Goal: Use online tool/utility

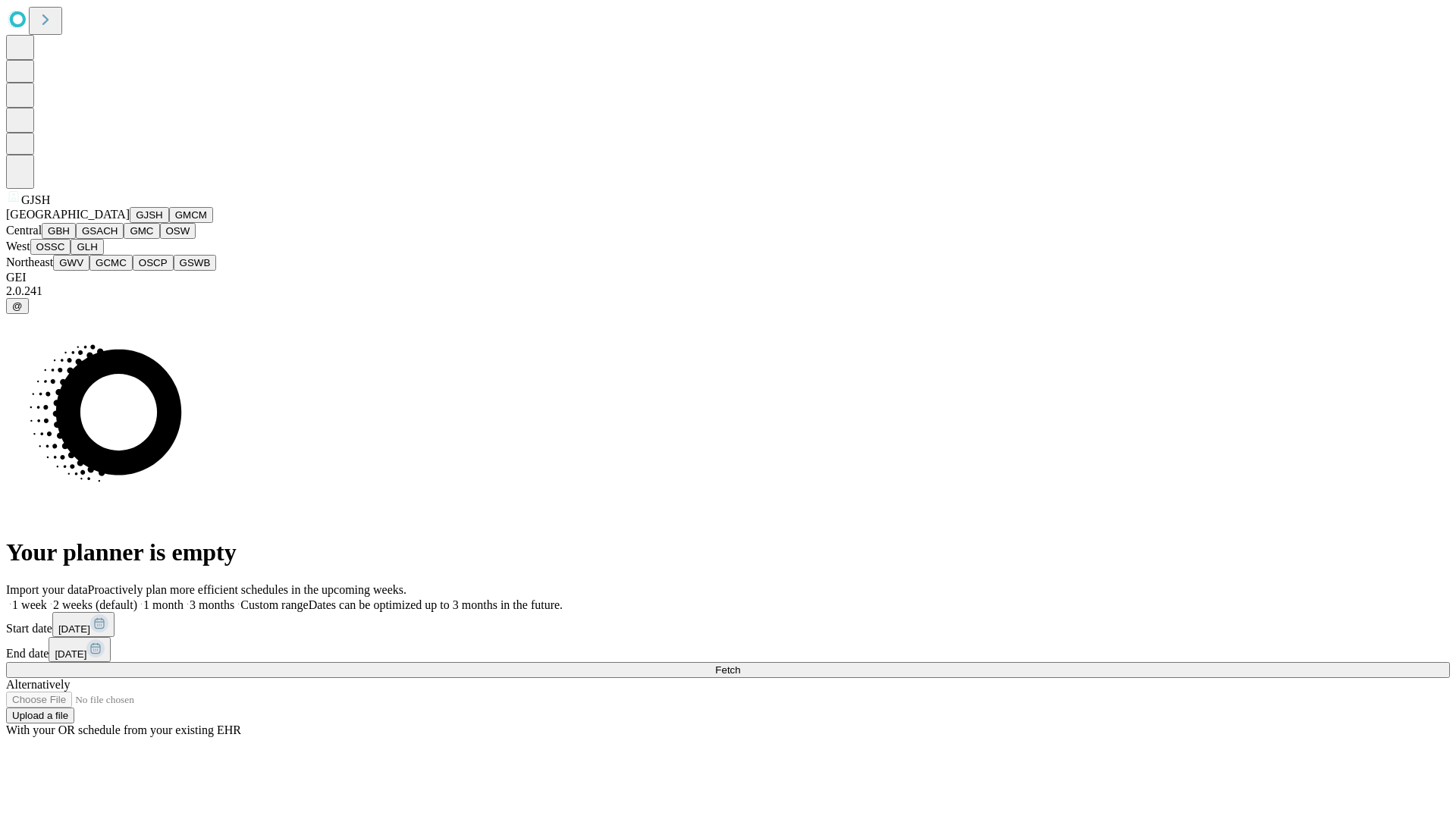
click at [130, 223] on button "GJSH" at bounding box center [149, 215] width 40 height 16
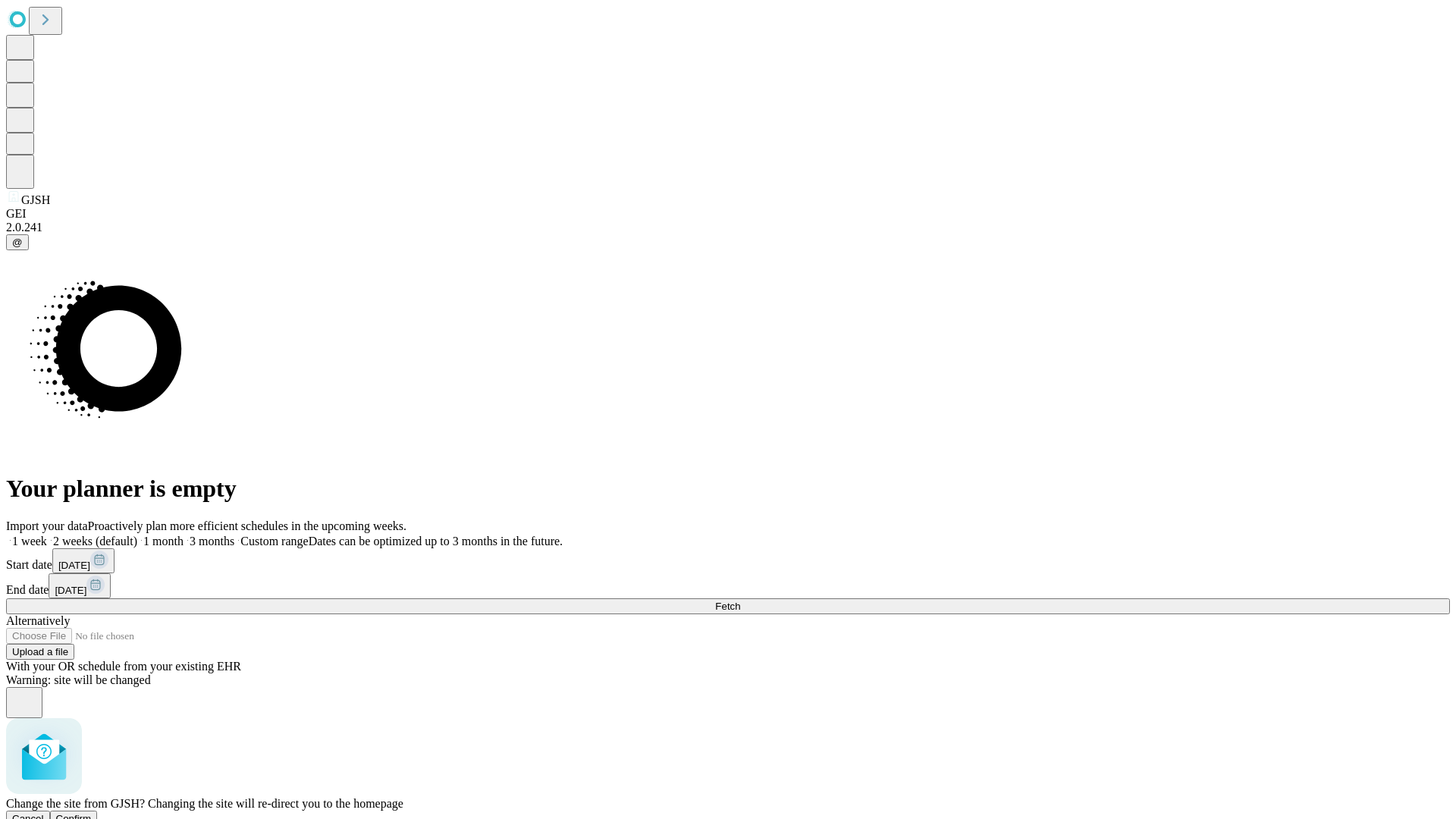
click at [92, 814] on span "Confirm" at bounding box center [74, 819] width 36 height 12
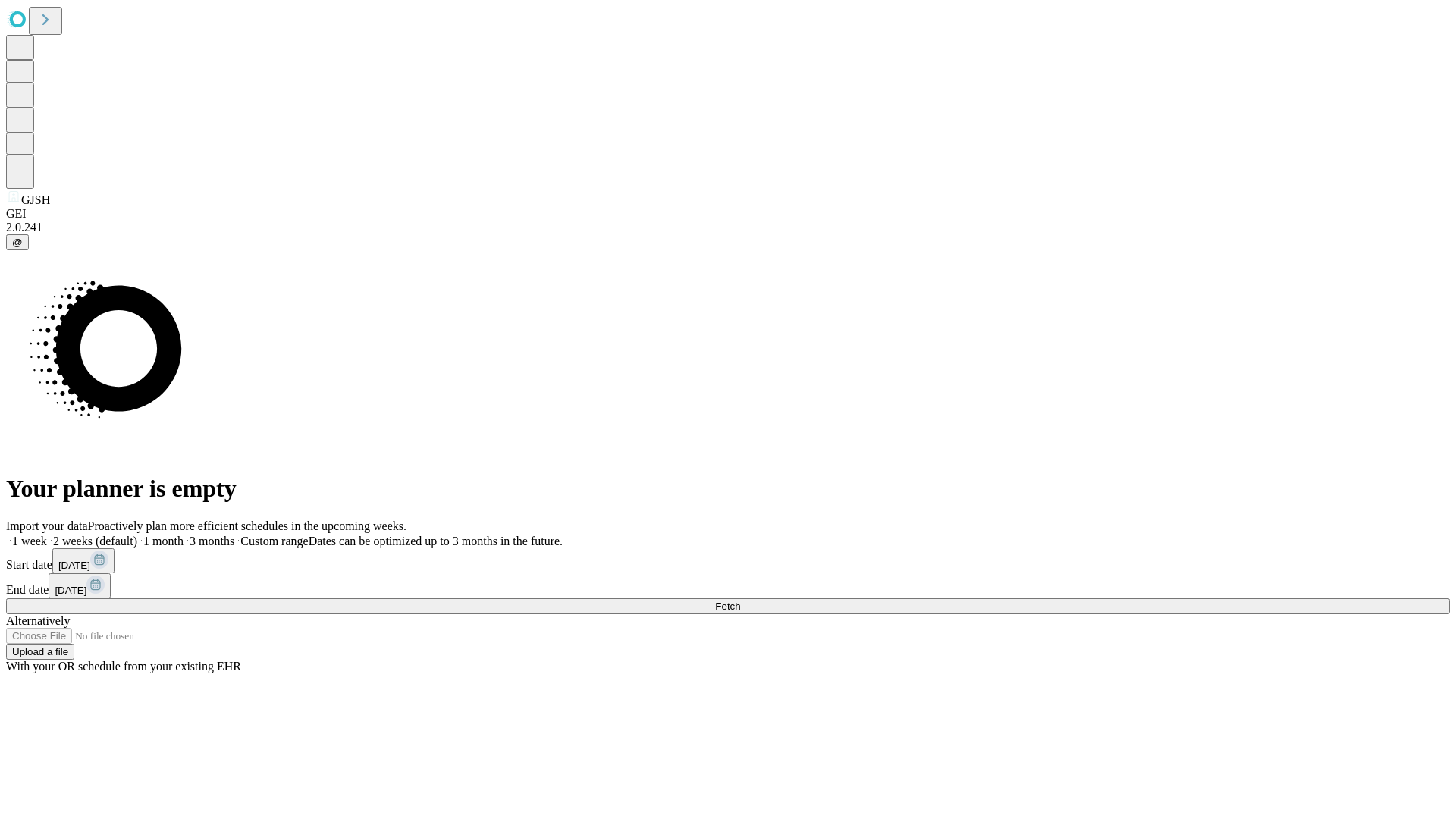
click at [47, 535] on label "1 week" at bounding box center [26, 541] width 41 height 13
click at [740, 601] on span "Fetch" at bounding box center [728, 606] width 25 height 12
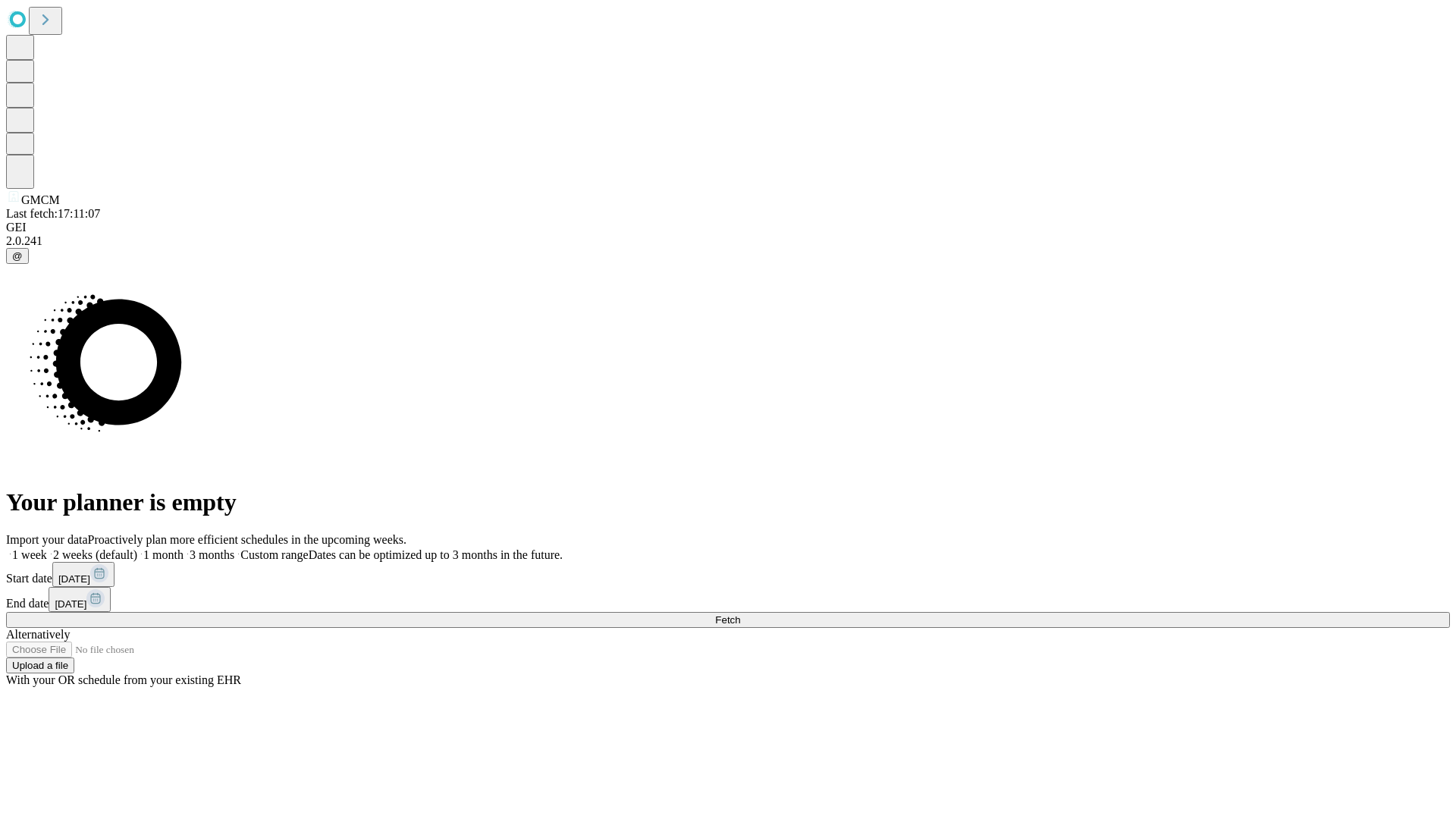
click at [740, 614] on span "Fetch" at bounding box center [728, 620] width 25 height 12
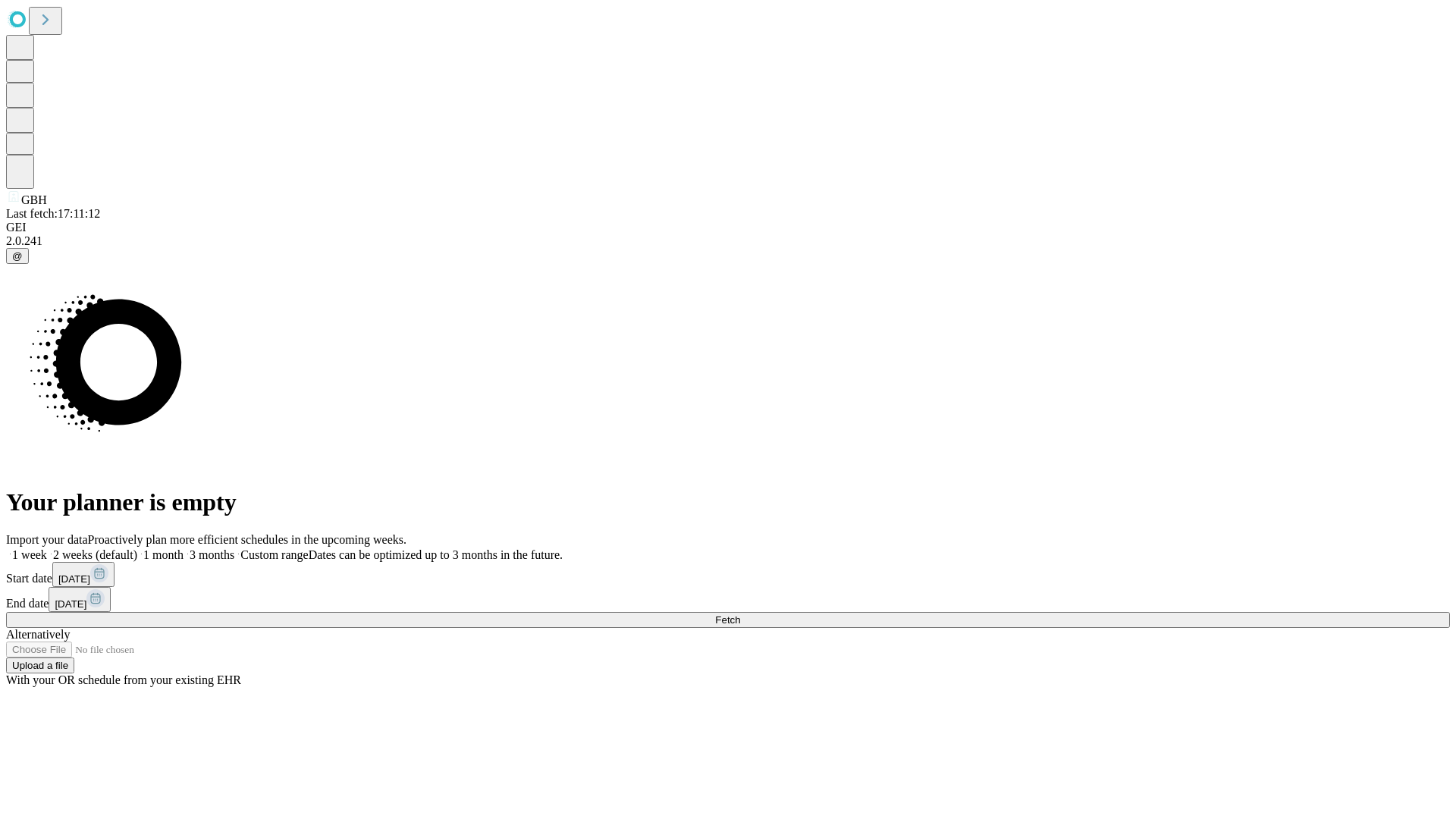
click at [47, 549] on label "1 week" at bounding box center [26, 555] width 41 height 13
click at [740, 614] on span "Fetch" at bounding box center [728, 620] width 25 height 12
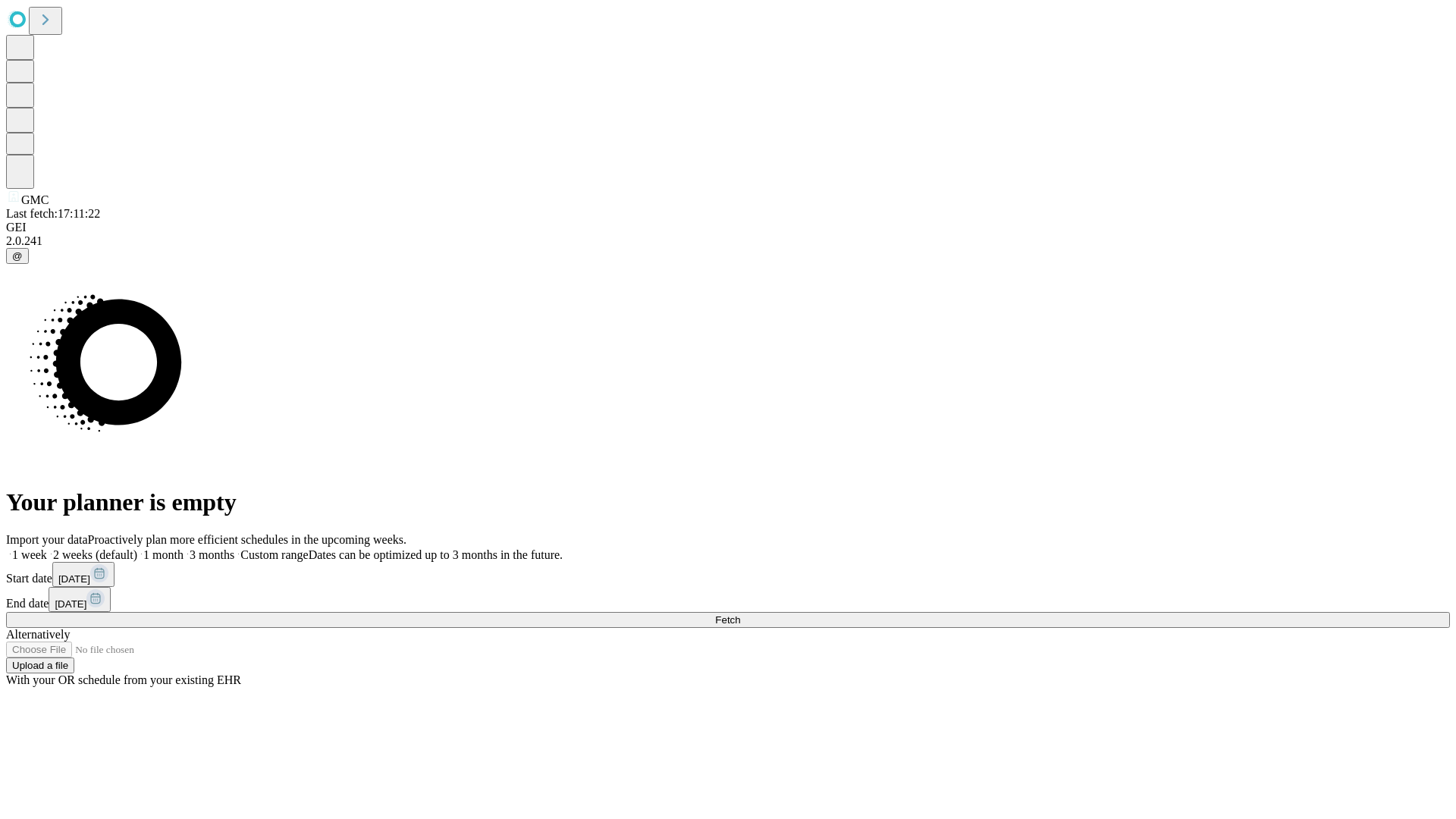
click at [47, 549] on label "1 week" at bounding box center [26, 555] width 41 height 13
click at [740, 614] on span "Fetch" at bounding box center [728, 620] width 25 height 12
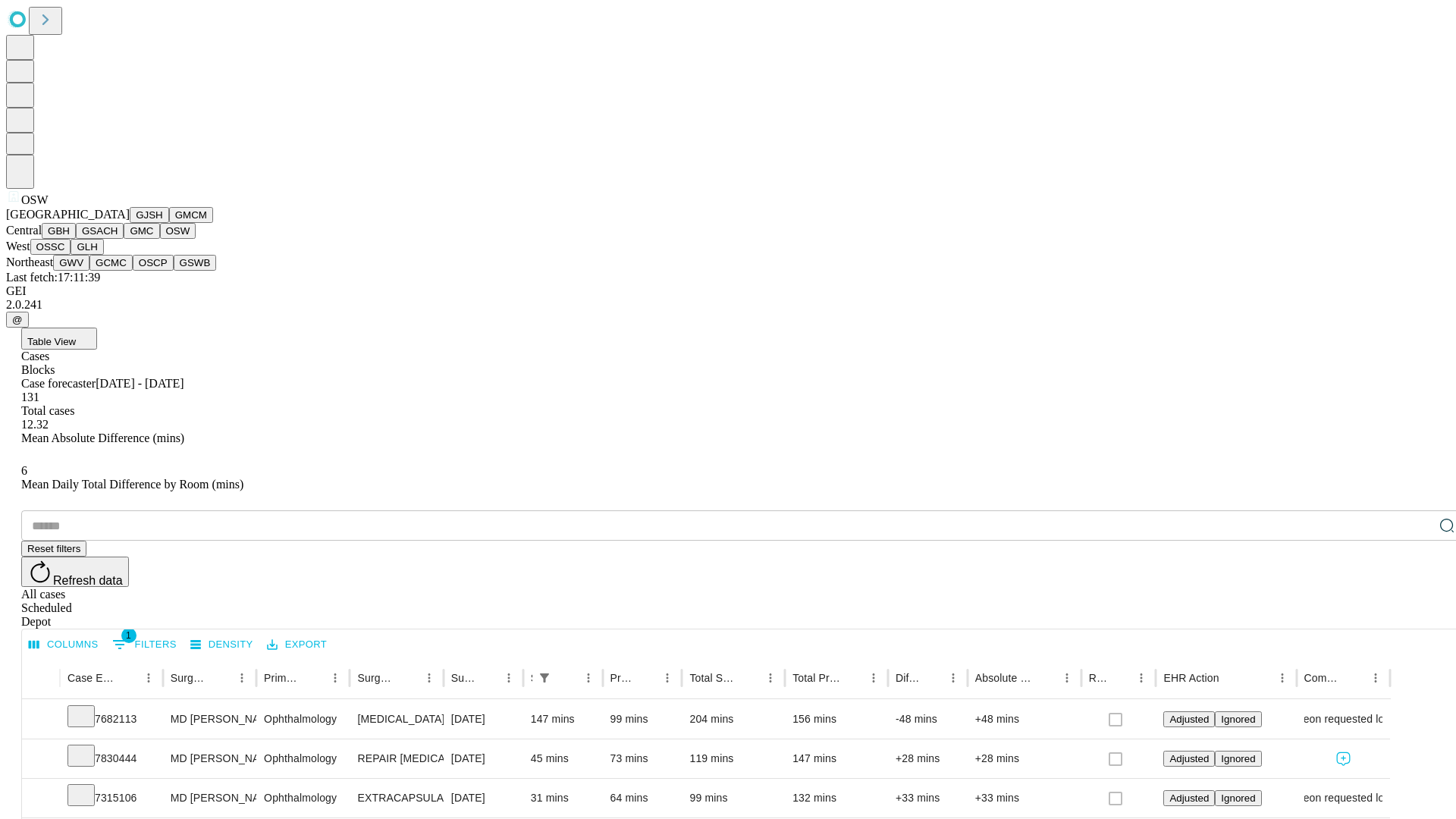
click at [72, 255] on button "OSSC" at bounding box center [51, 247] width 41 height 16
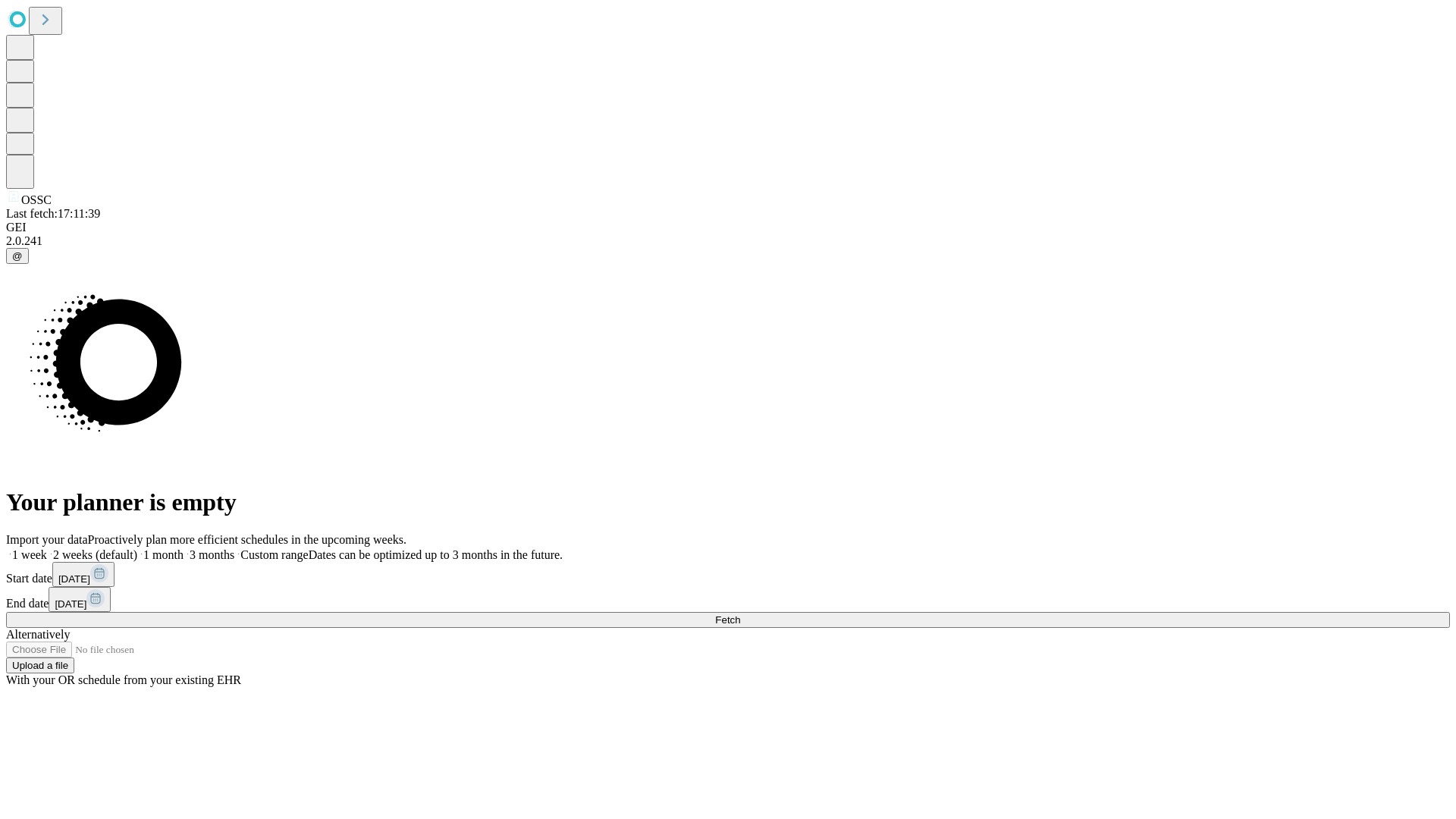
click at [47, 549] on label "1 week" at bounding box center [26, 555] width 41 height 13
click at [740, 614] on span "Fetch" at bounding box center [728, 620] width 25 height 12
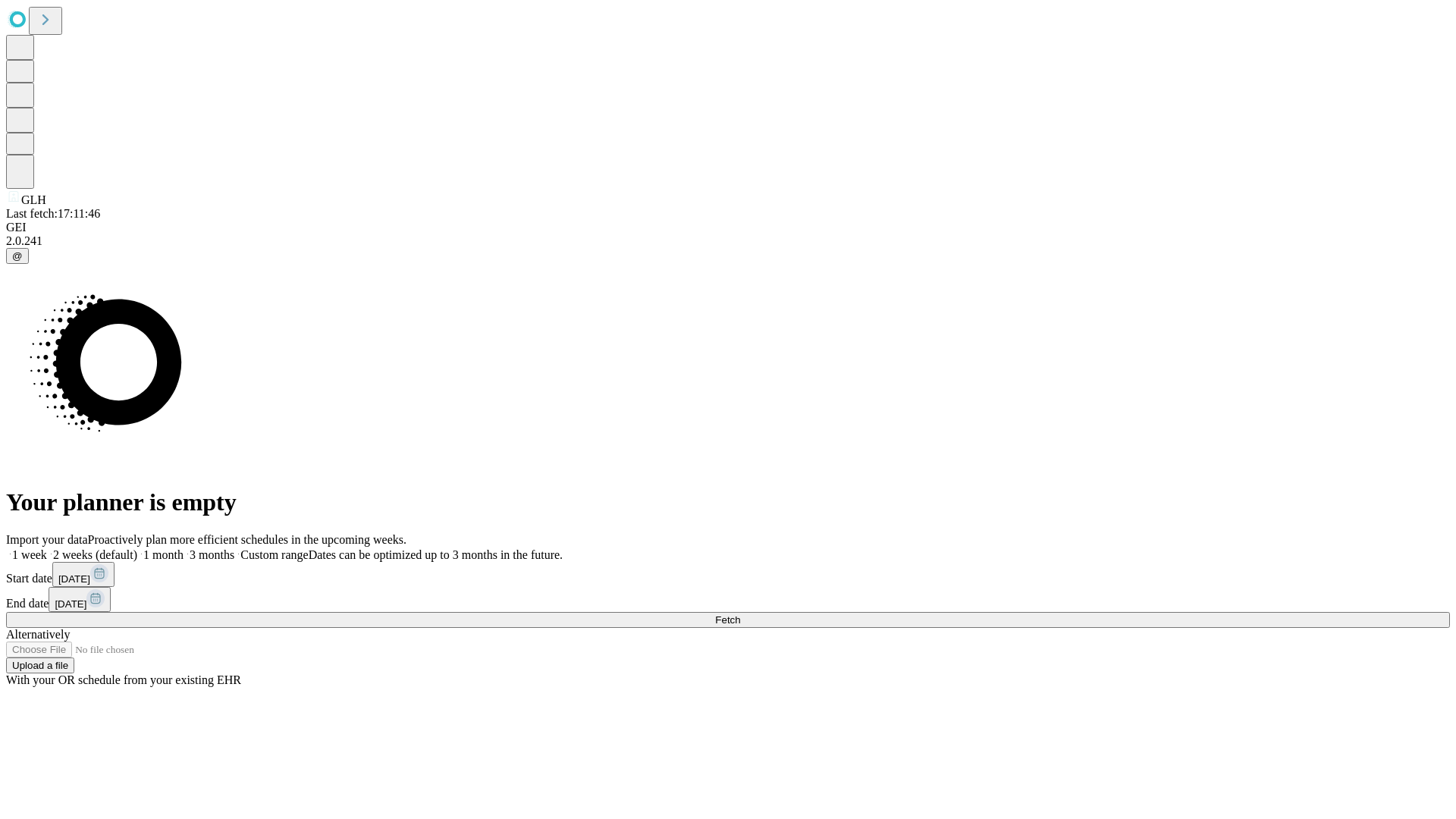
click at [47, 549] on label "1 week" at bounding box center [26, 555] width 41 height 13
click at [740, 614] on span "Fetch" at bounding box center [728, 620] width 25 height 12
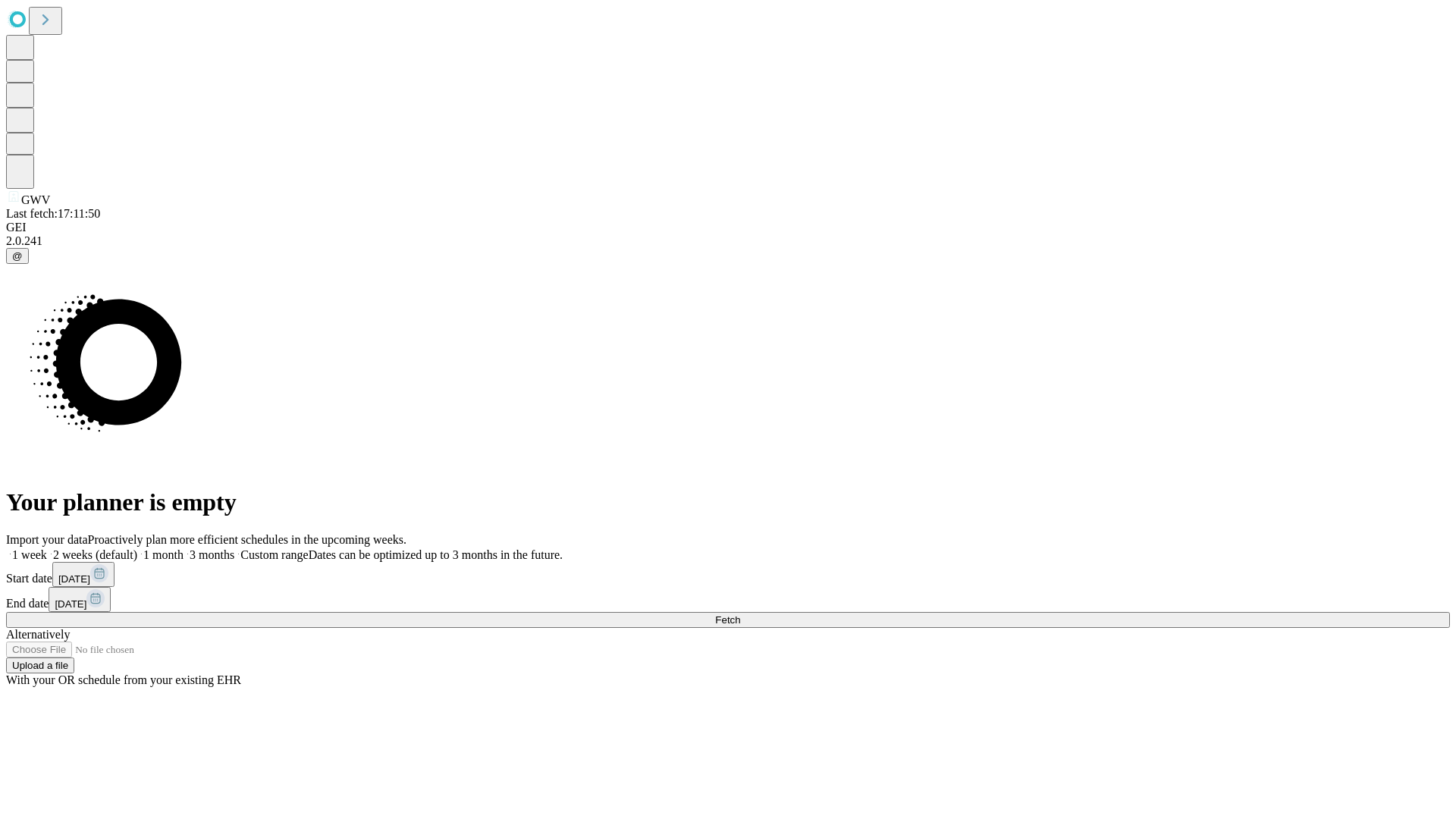
click at [740, 614] on span "Fetch" at bounding box center [728, 620] width 25 height 12
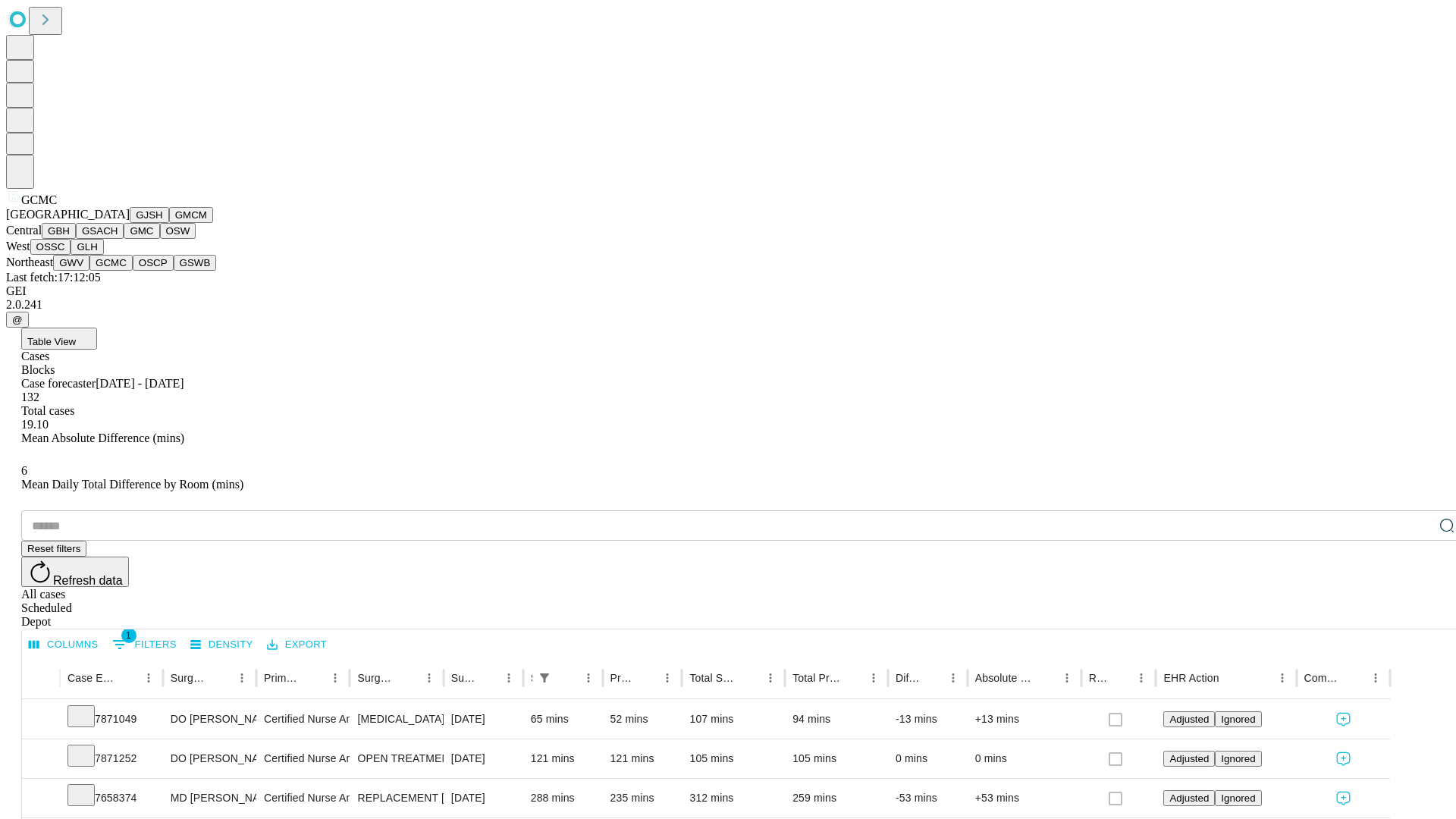
click at [133, 271] on button "OSCP" at bounding box center [153, 262] width 41 height 16
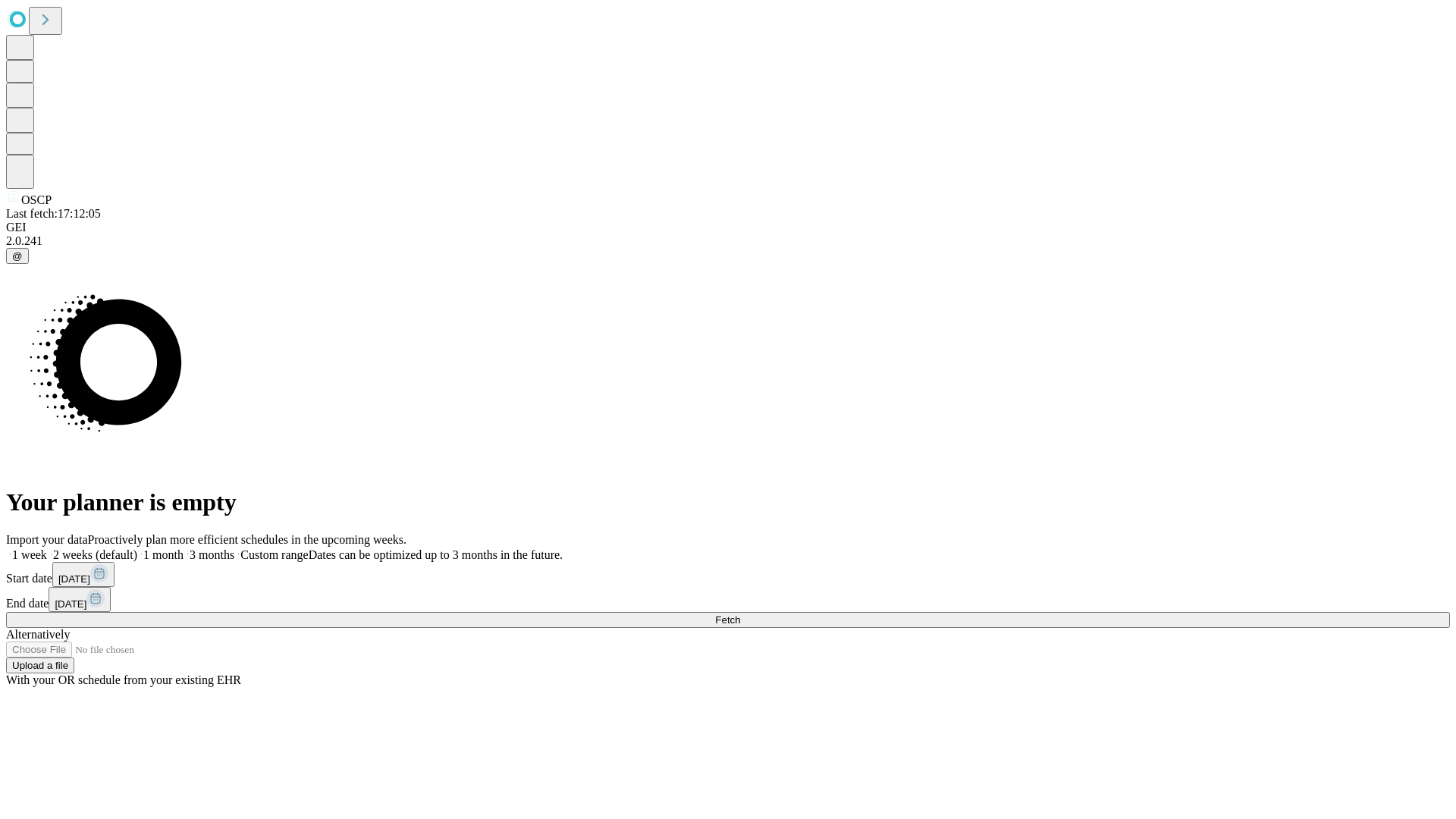
click at [740, 614] on span "Fetch" at bounding box center [728, 620] width 25 height 12
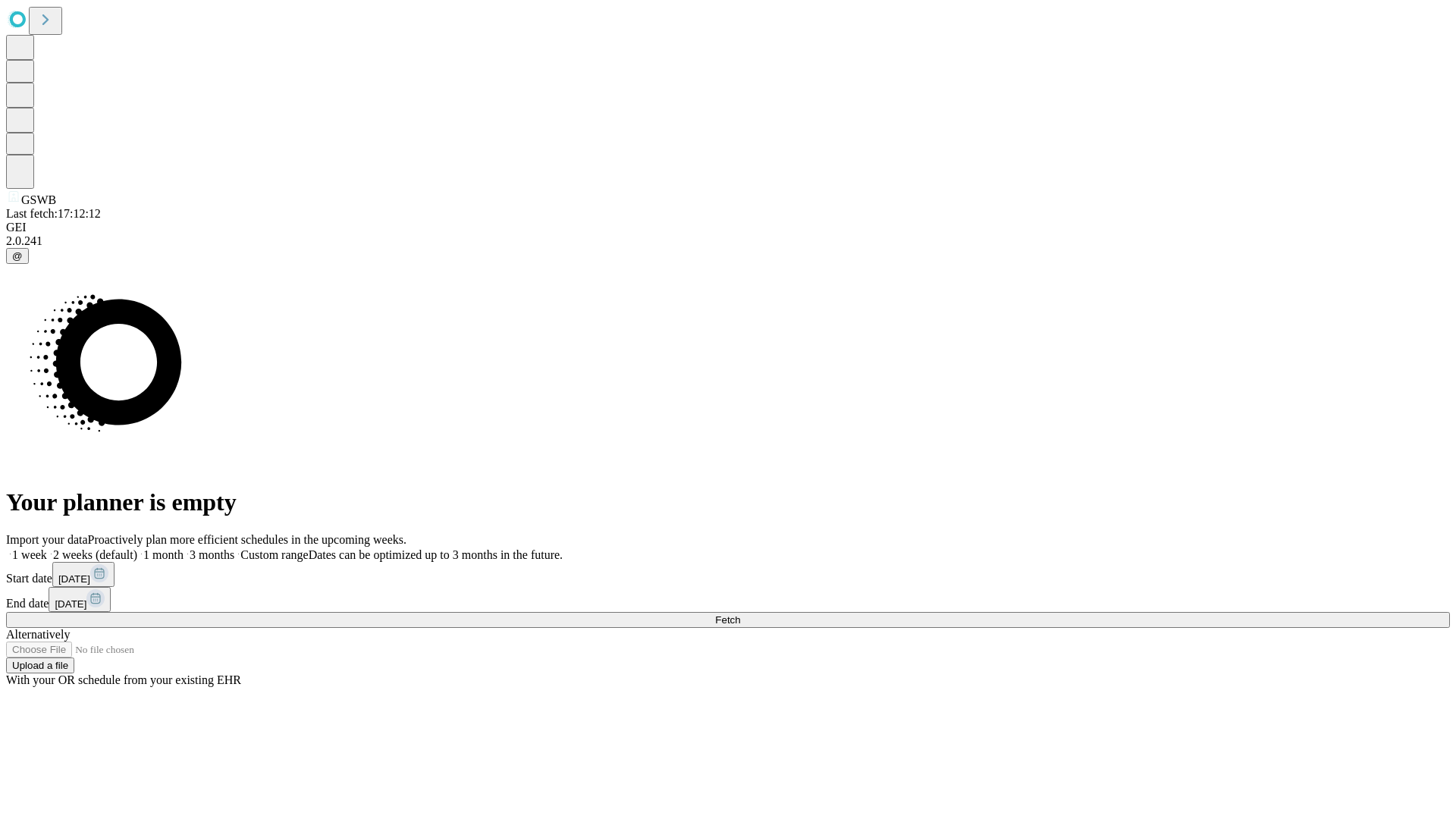
click at [47, 549] on label "1 week" at bounding box center [26, 555] width 41 height 13
click at [740, 614] on span "Fetch" at bounding box center [728, 620] width 25 height 12
